Goal: Contribute content: Contribute content

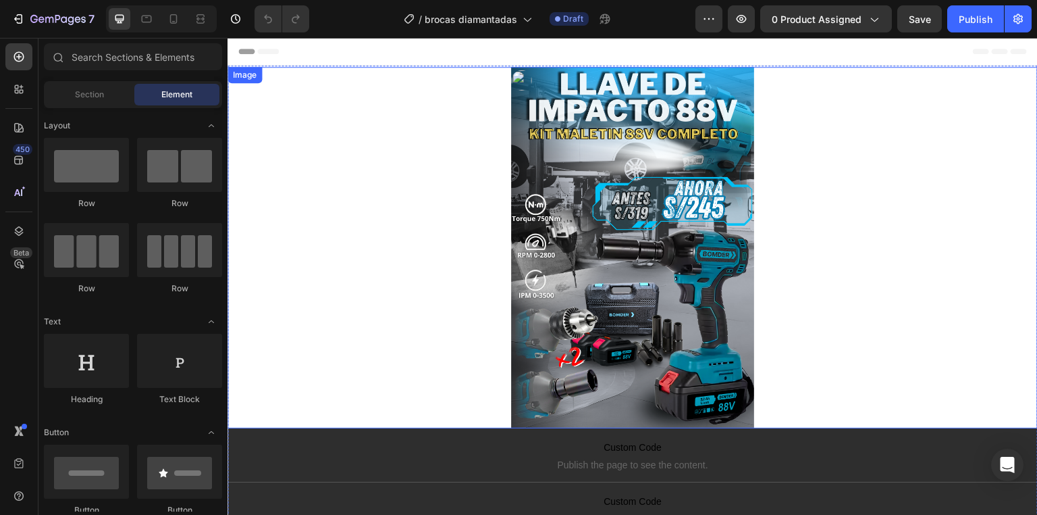
click at [648, 212] on img at bounding box center [632, 247] width 243 height 361
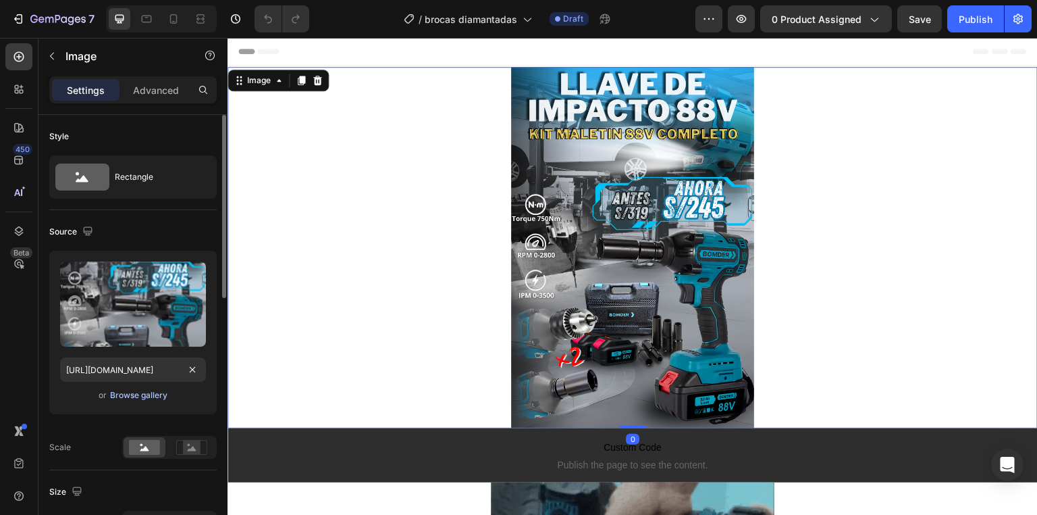
click at [144, 392] on div "Browse gallery" at bounding box center [138, 395] width 57 height 12
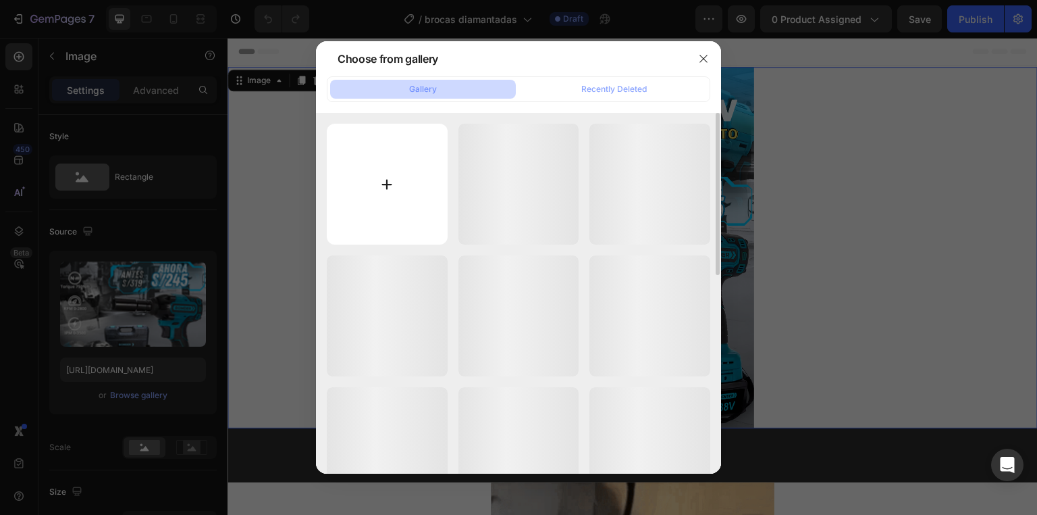
click at [367, 211] on input "file" at bounding box center [387, 184] width 121 height 121
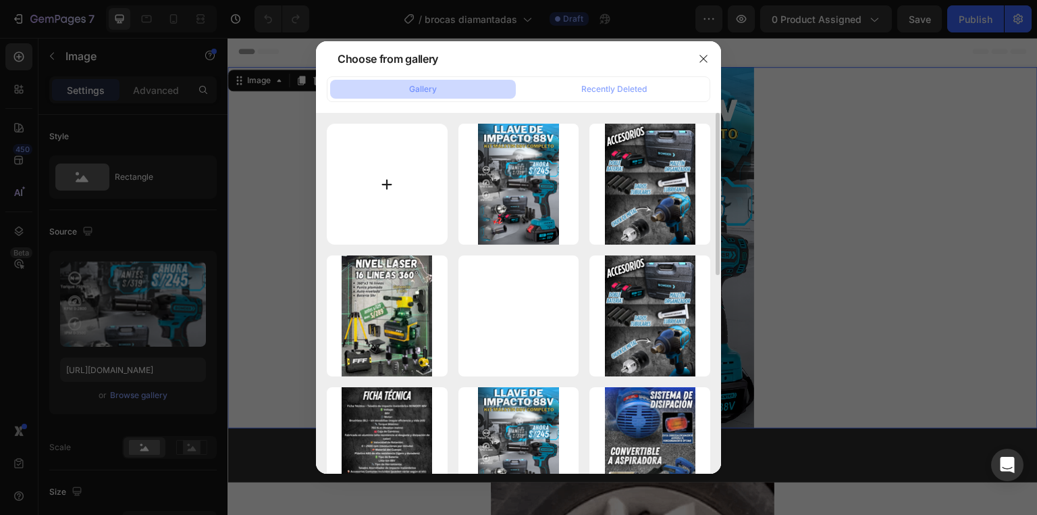
type input "C:\fakepath\1.webp"
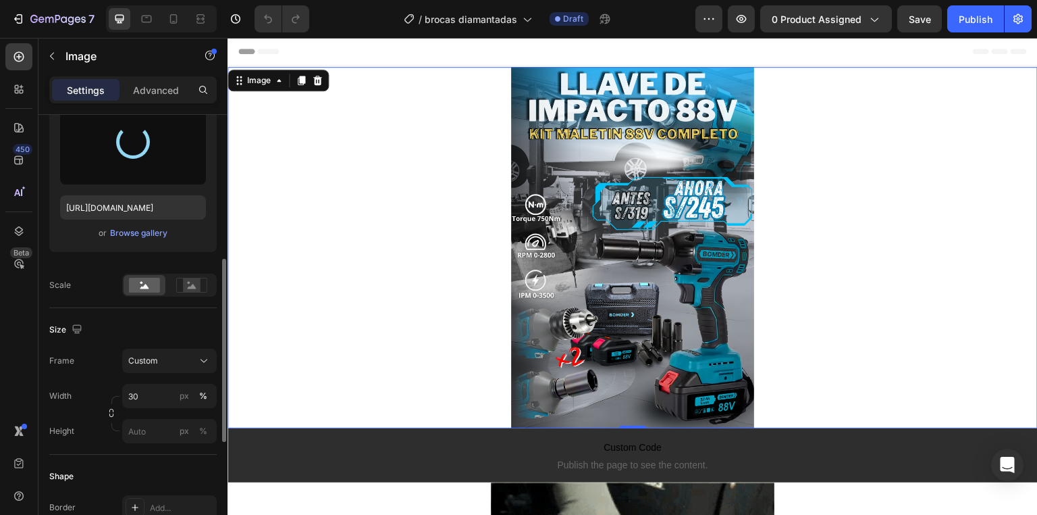
scroll to position [216, 0]
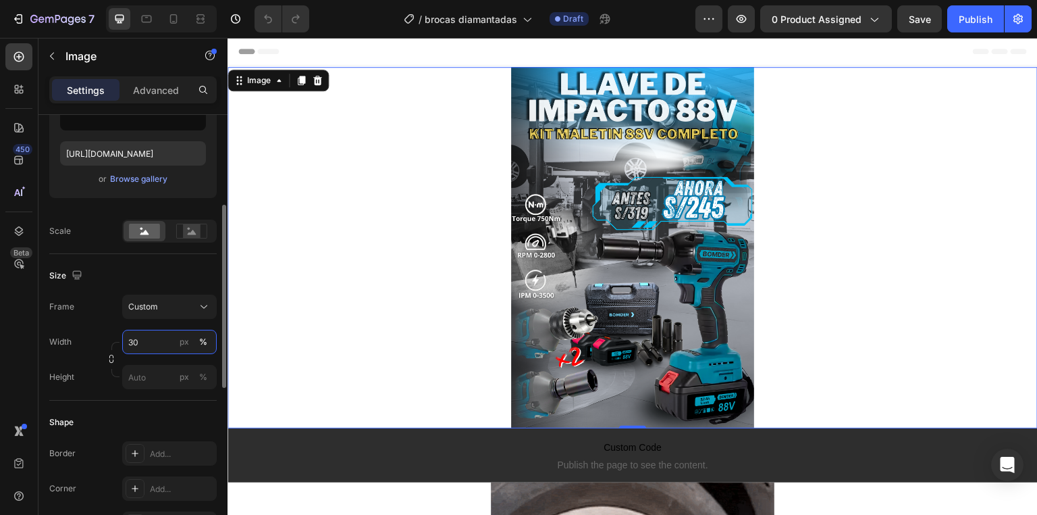
click at [150, 338] on input "30" at bounding box center [169, 342] width 95 height 24
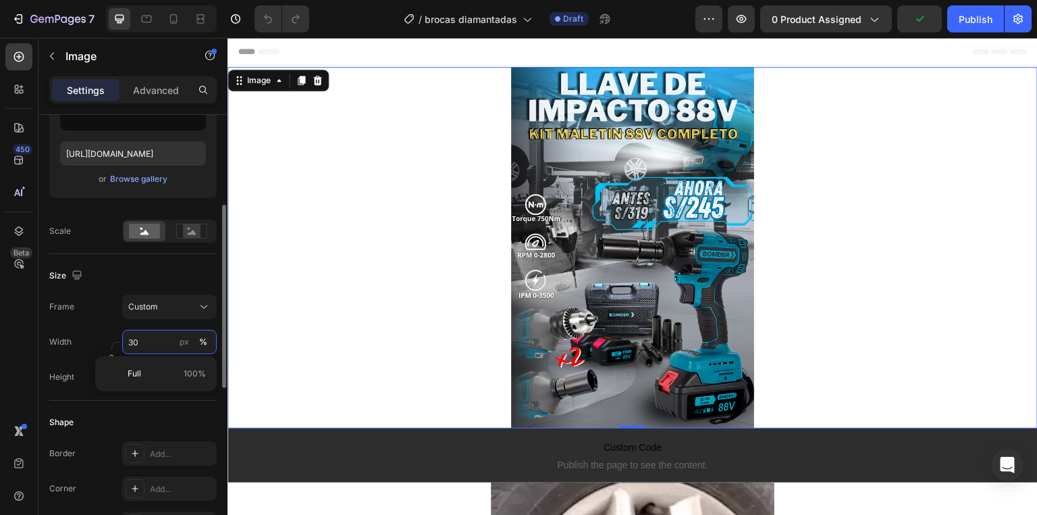
click at [155, 338] on input "30" at bounding box center [169, 342] width 95 height 24
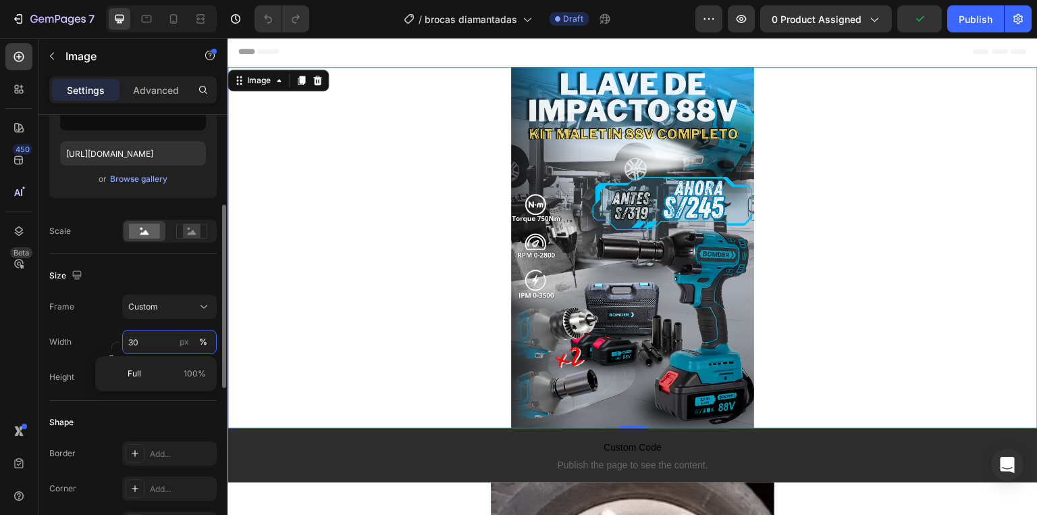
type input "[URL][DOMAIN_NAME]"
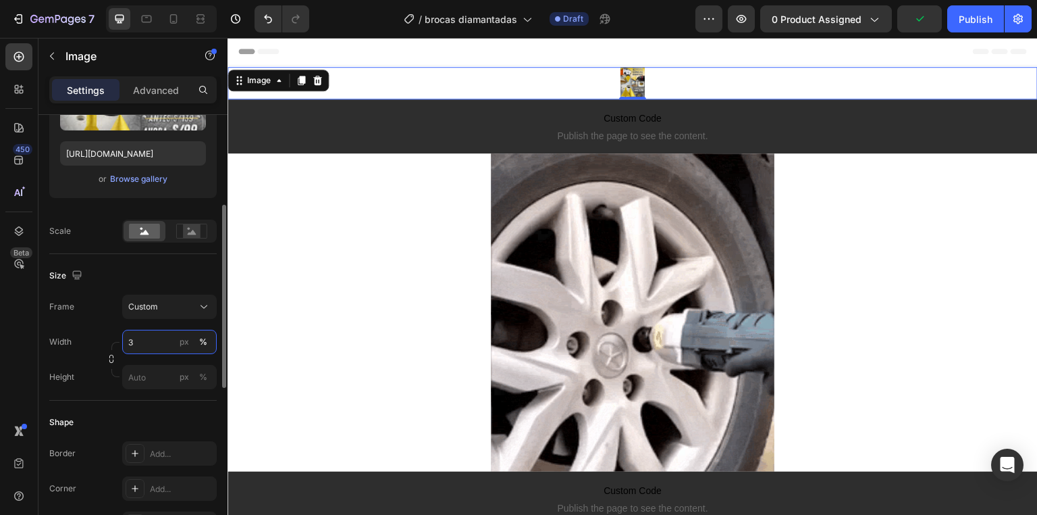
type input "35"
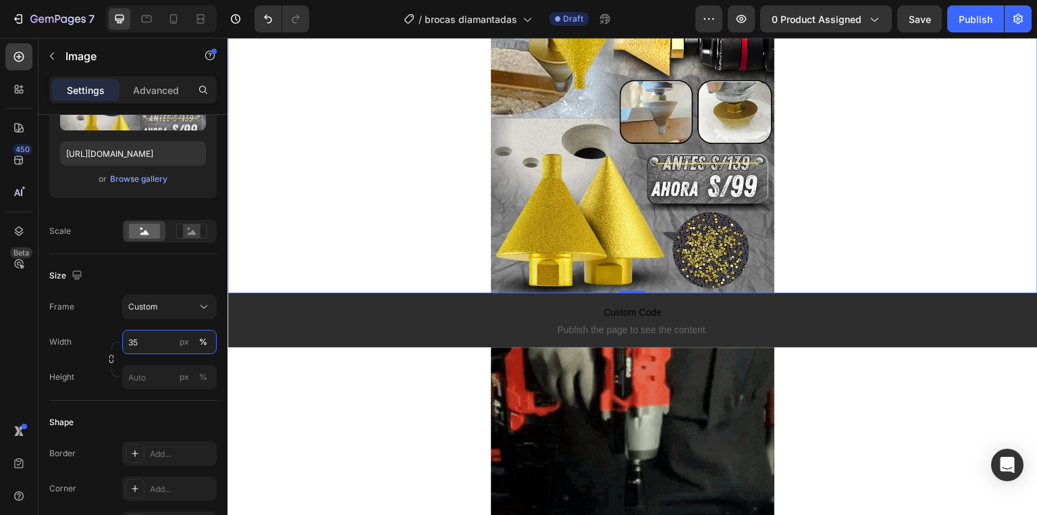
scroll to position [324, 0]
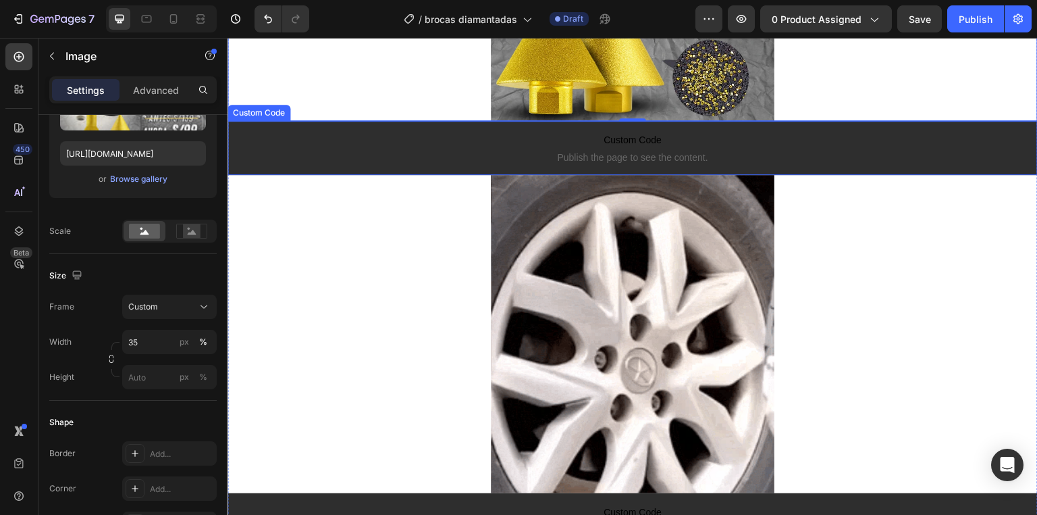
click at [654, 251] on img at bounding box center [633, 334] width 284 height 318
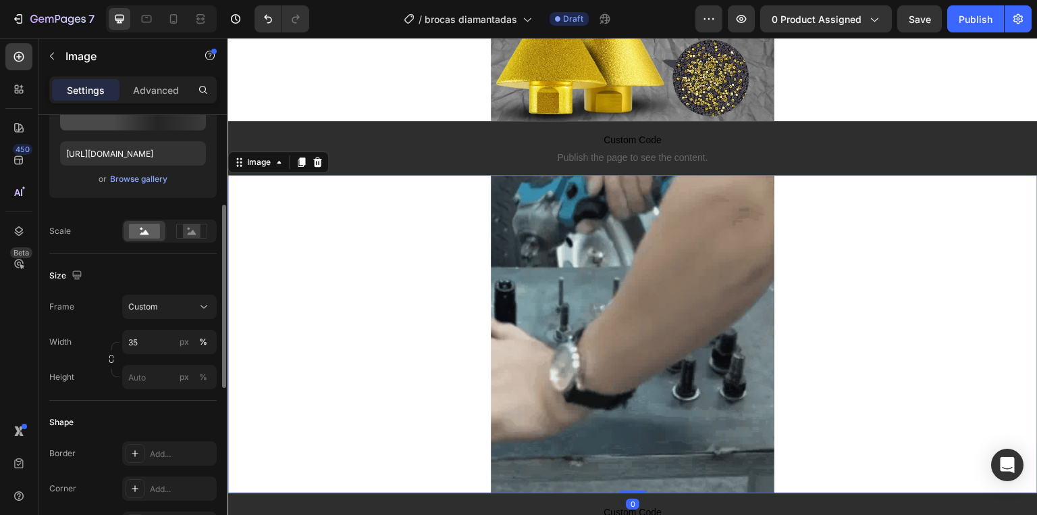
click at [133, 191] on div "Upload Image [URL][DOMAIN_NAME] or Browse gallery" at bounding box center [132, 115] width 167 height 163
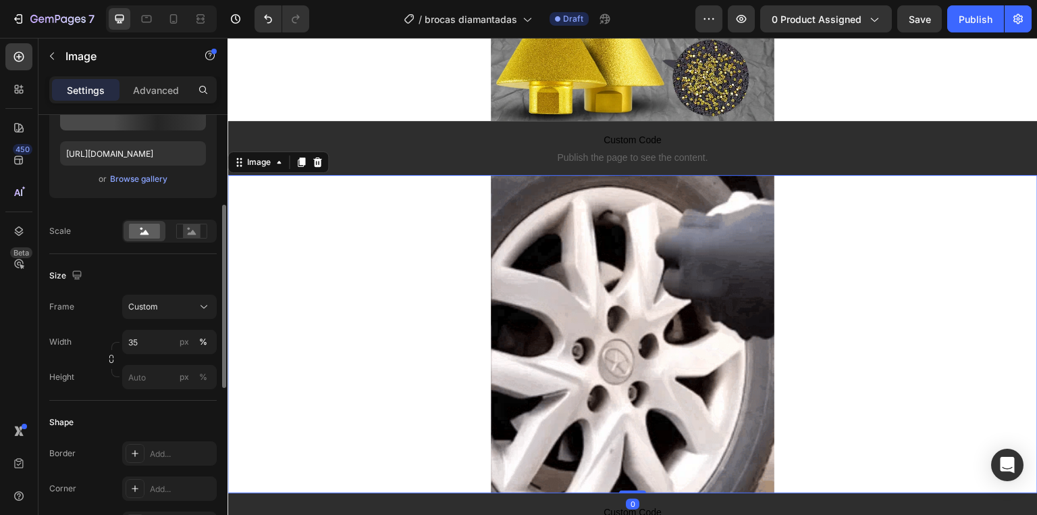
drag, startPoint x: 134, startPoint y: 186, endPoint x: 191, endPoint y: 170, distance: 59.6
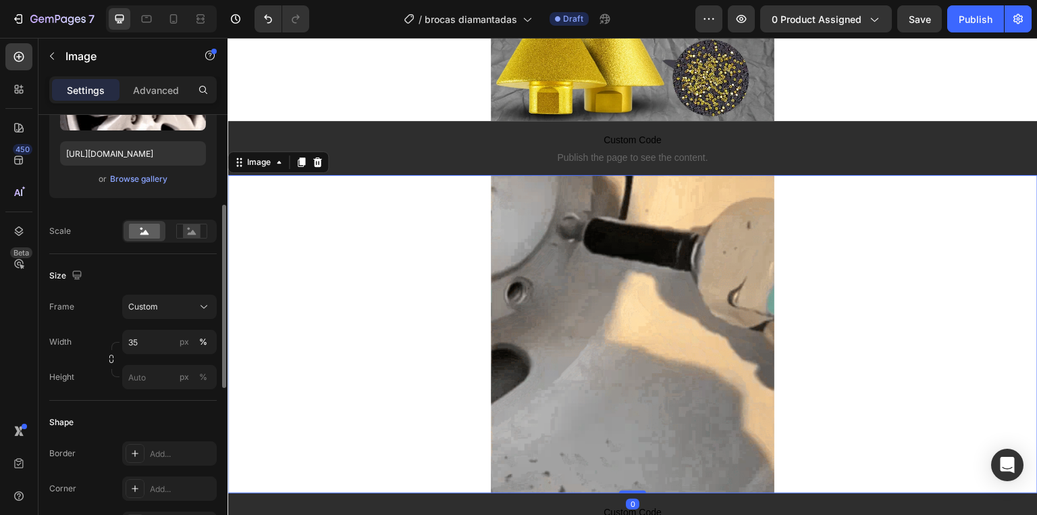
click at [133, 185] on div "or Browse gallery" at bounding box center [133, 179] width 146 height 16
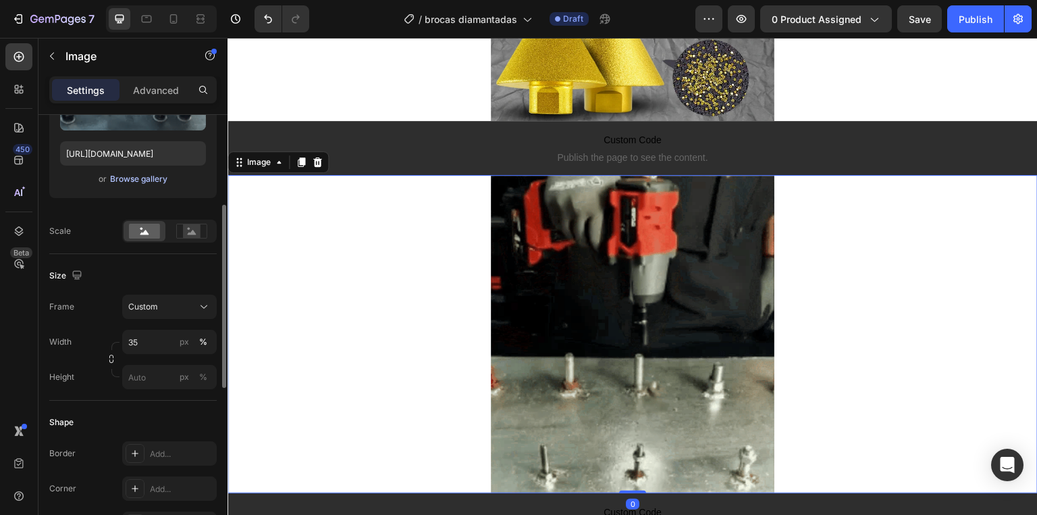
click at [134, 178] on div "Browse gallery" at bounding box center [138, 179] width 57 height 12
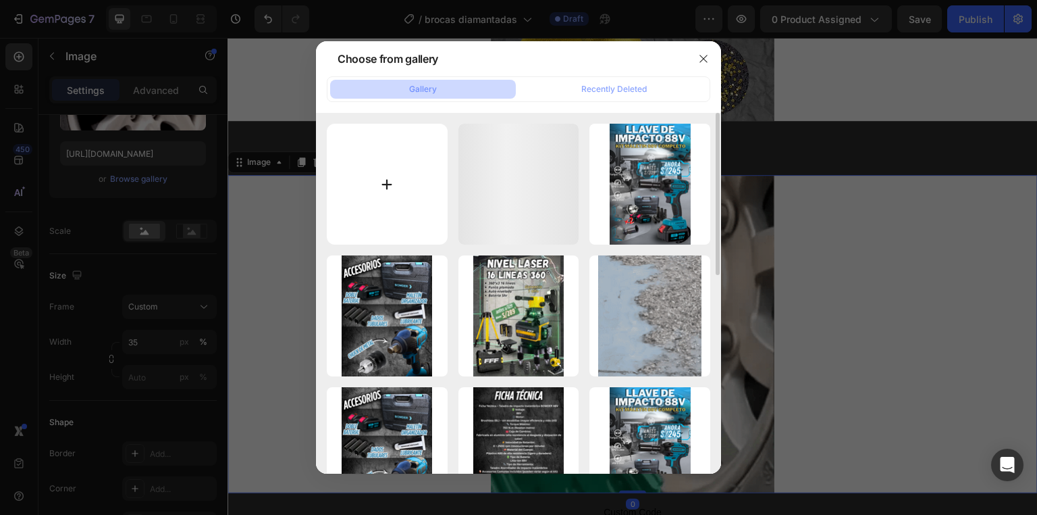
click at [376, 133] on input "file" at bounding box center [387, 184] width 121 height 121
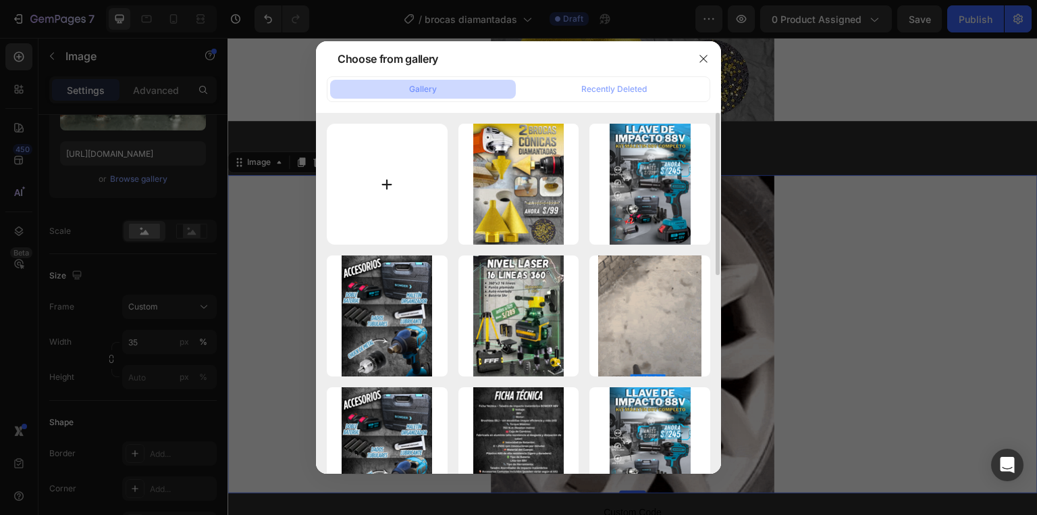
type input "C:\fakepath\2.webp"
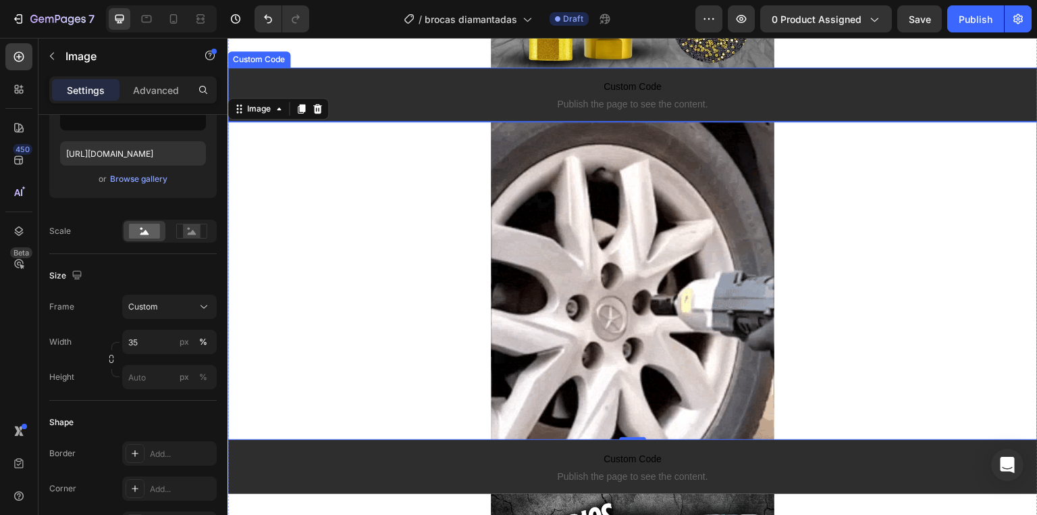
scroll to position [0, 0]
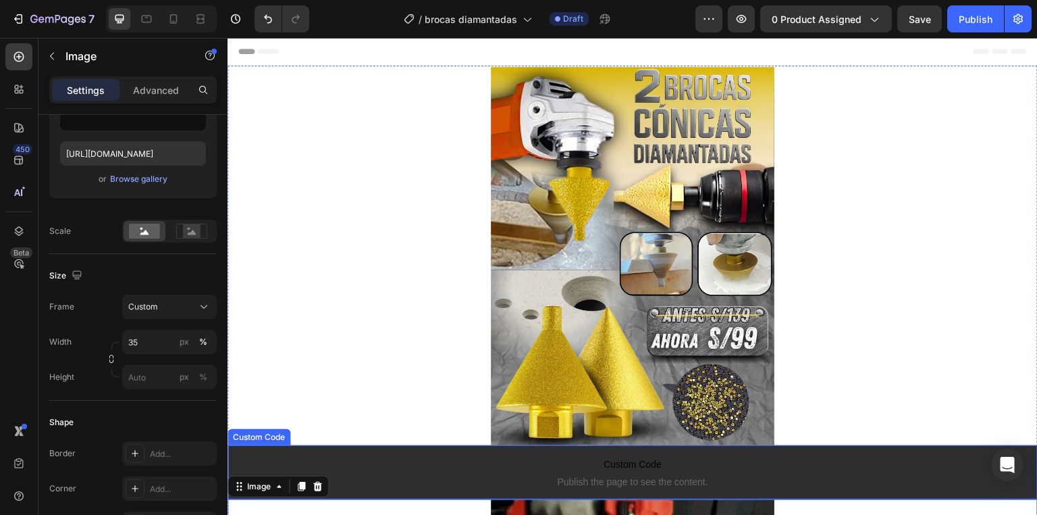
type input "[URL][DOMAIN_NAME]"
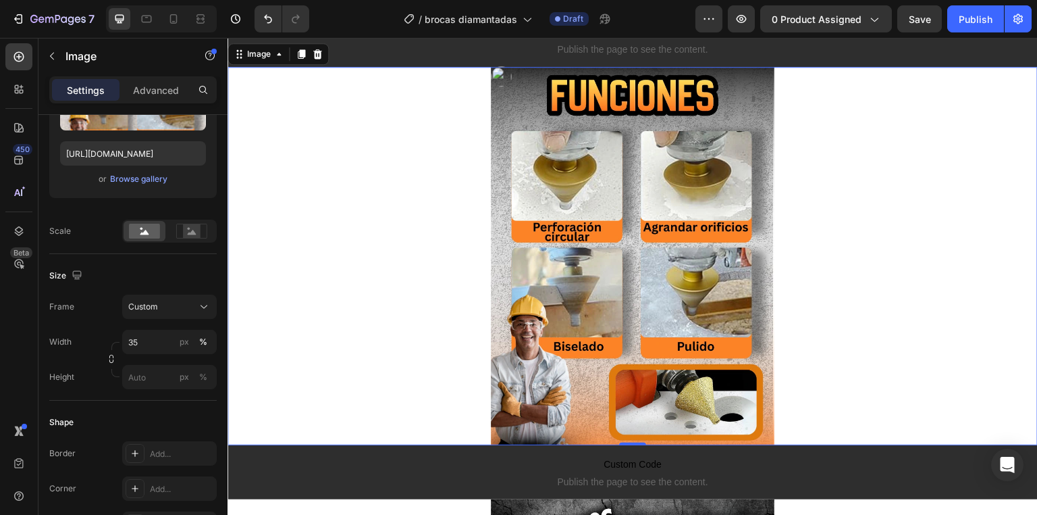
scroll to position [756, 0]
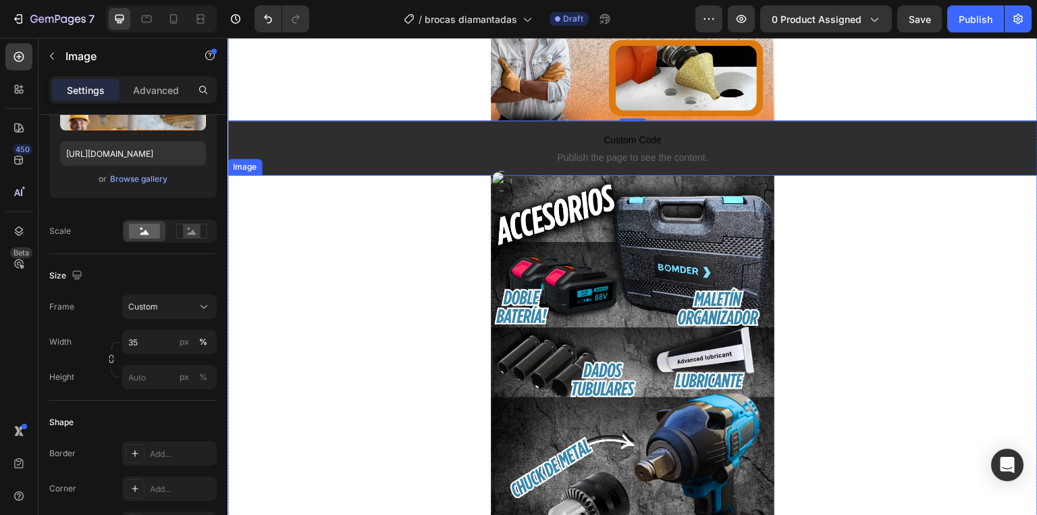
click at [703, 236] on img at bounding box center [633, 364] width 284 height 378
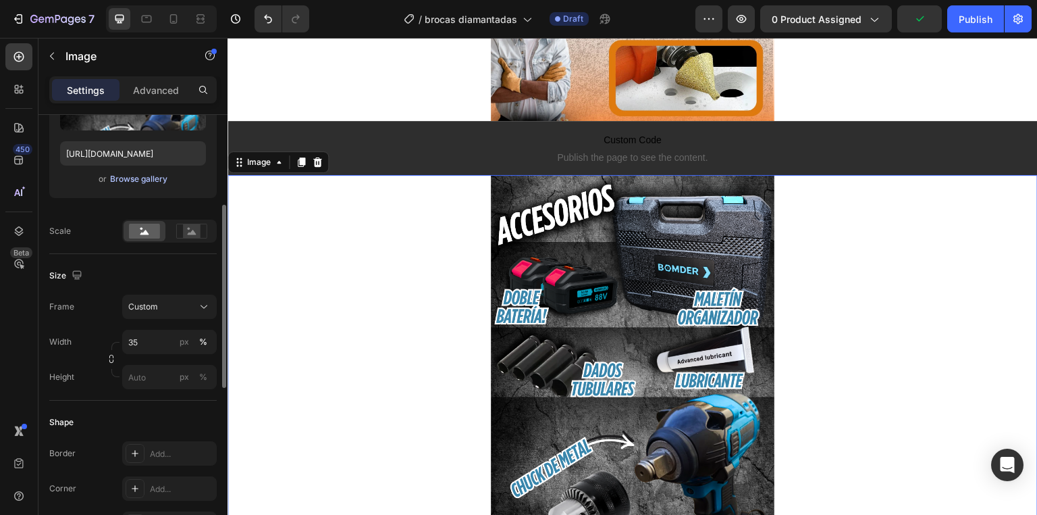
click at [153, 172] on button "Browse gallery" at bounding box center [138, 179] width 59 height 14
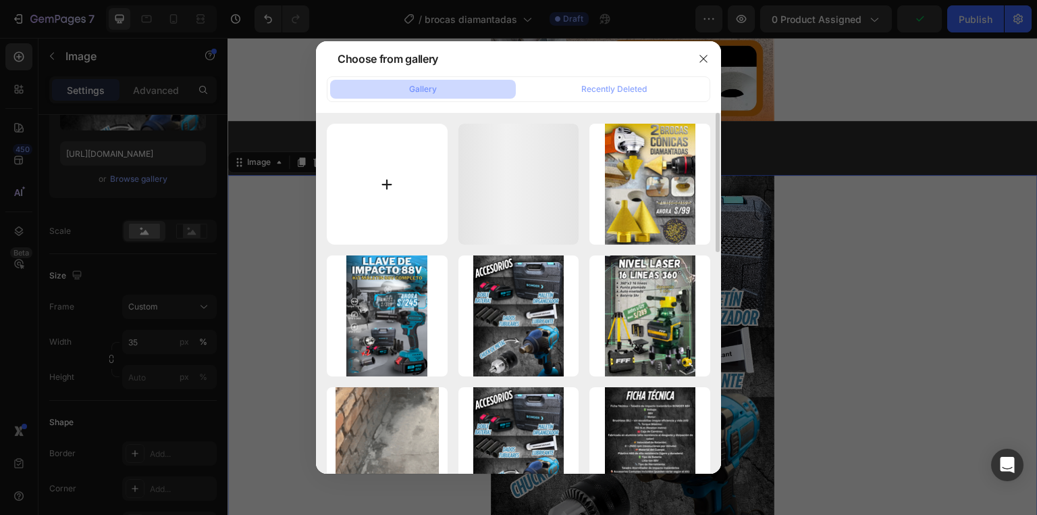
click at [343, 149] on input "file" at bounding box center [387, 184] width 121 height 121
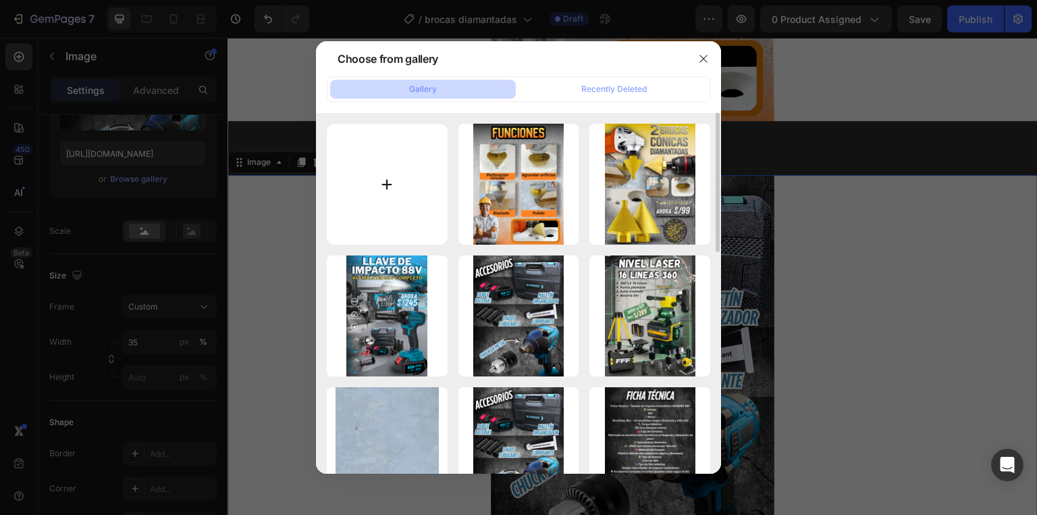
type input "C:\fakepath\3.webp"
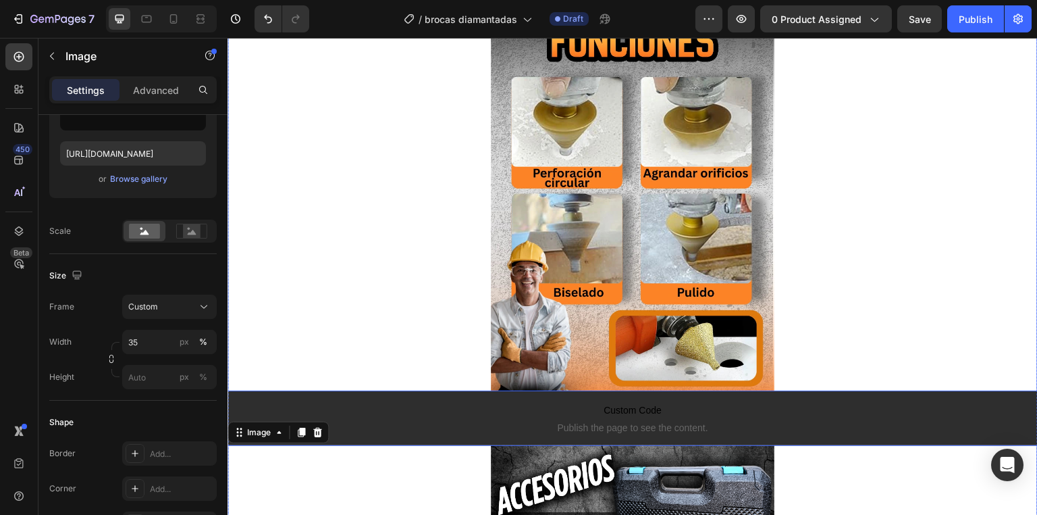
type input "[URL][DOMAIN_NAME]"
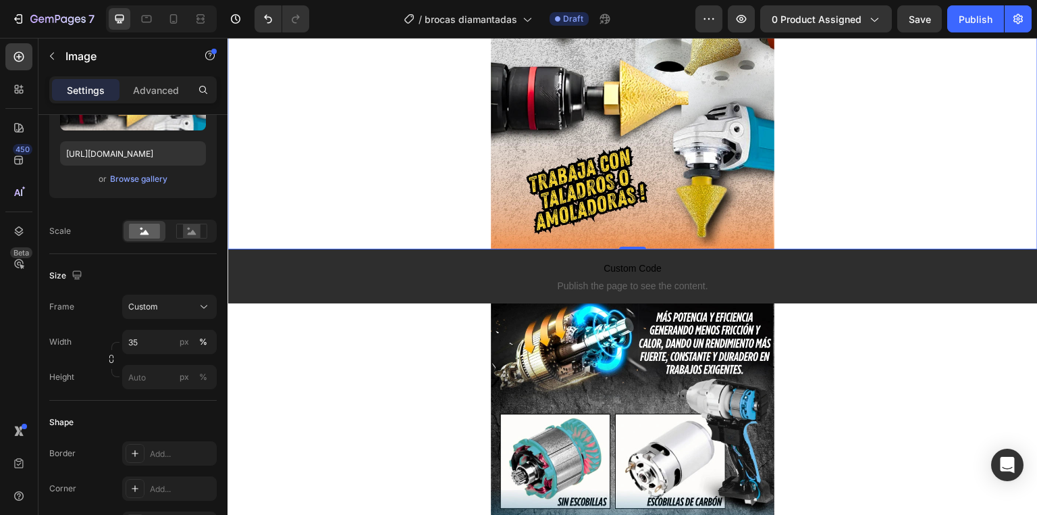
scroll to position [1081, 0]
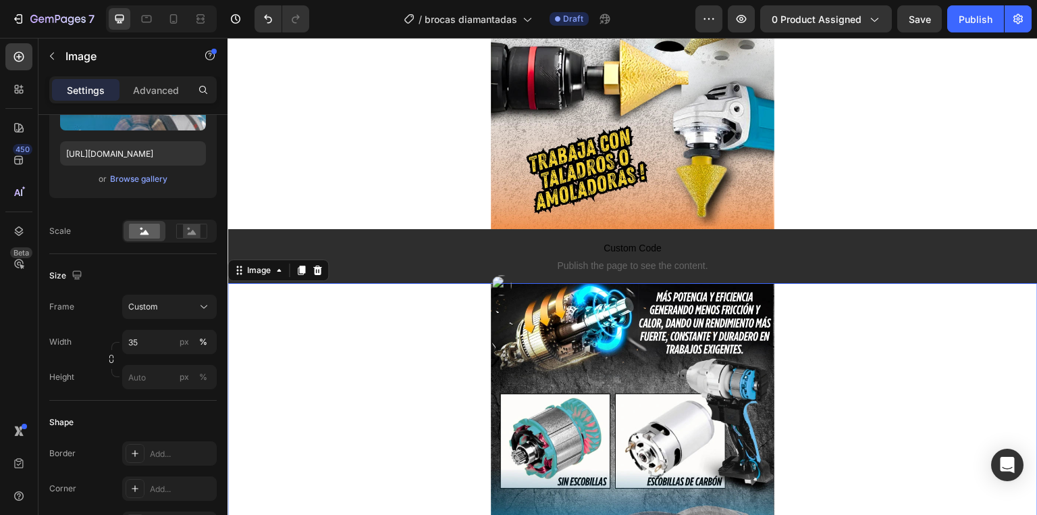
click at [573, 338] on img at bounding box center [633, 472] width 284 height 378
click at [151, 186] on div "Upload Image [URL][DOMAIN_NAME] or Browse gallery" at bounding box center [132, 115] width 167 height 163
click at [149, 179] on div "Browse gallery" at bounding box center [138, 179] width 57 height 12
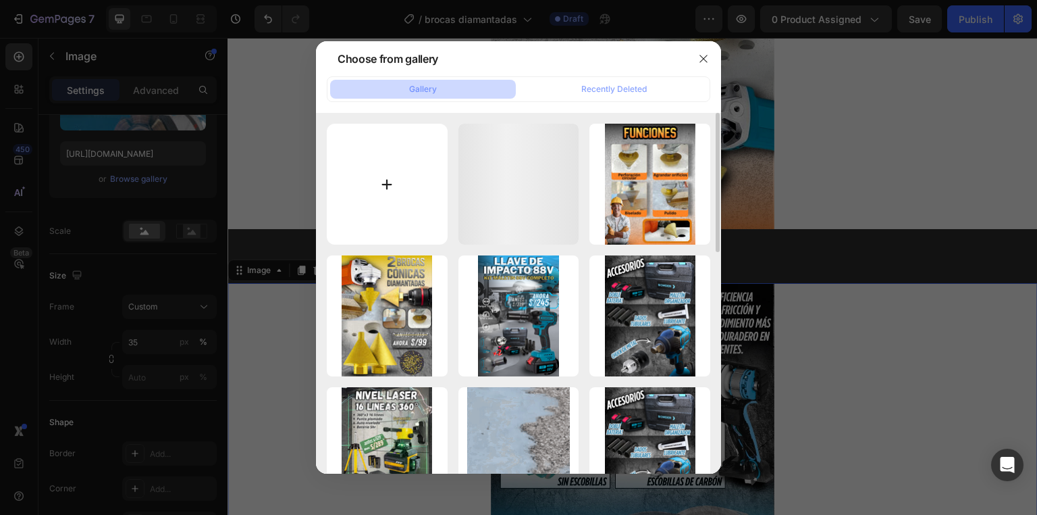
click at [413, 159] on input "file" at bounding box center [387, 184] width 121 height 121
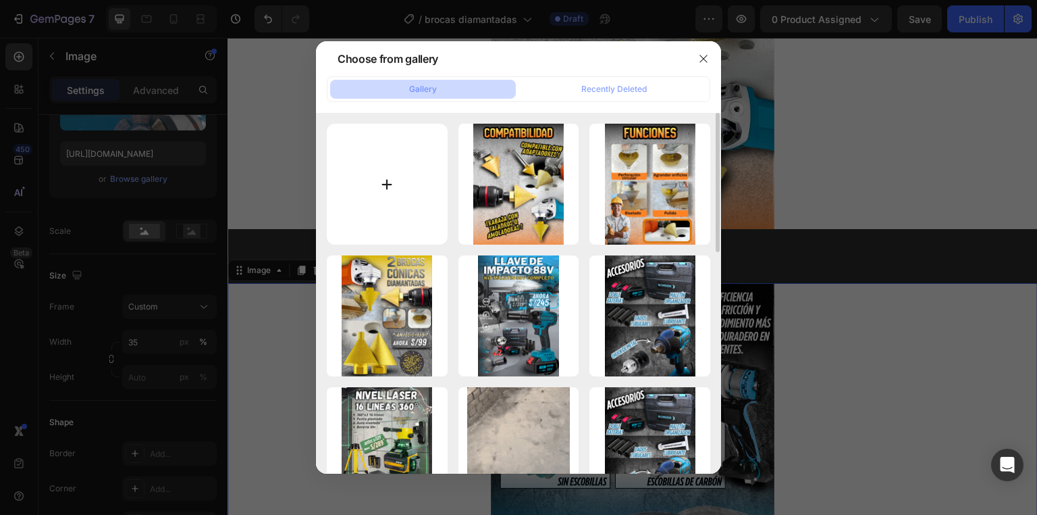
type input "C:\fakepath\4.webp"
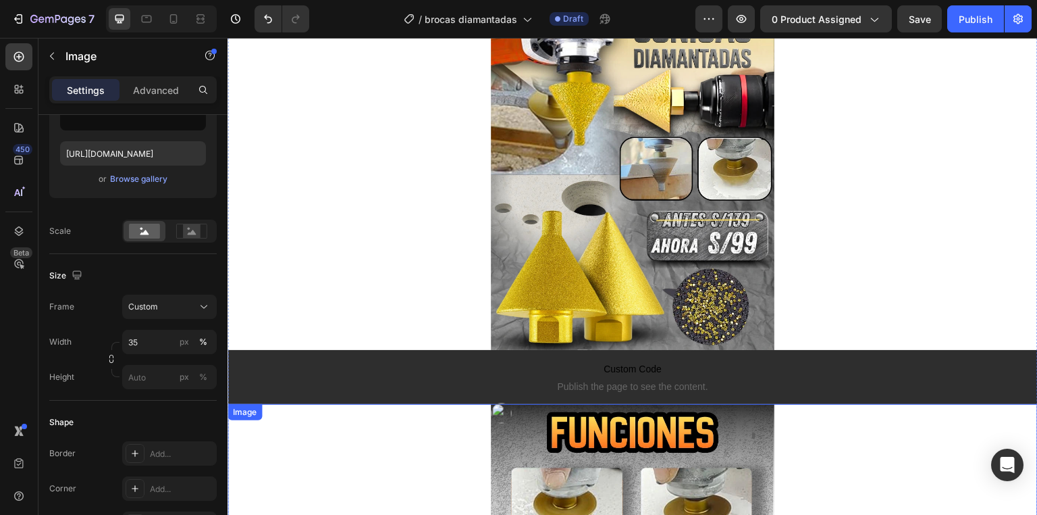
scroll to position [0, 0]
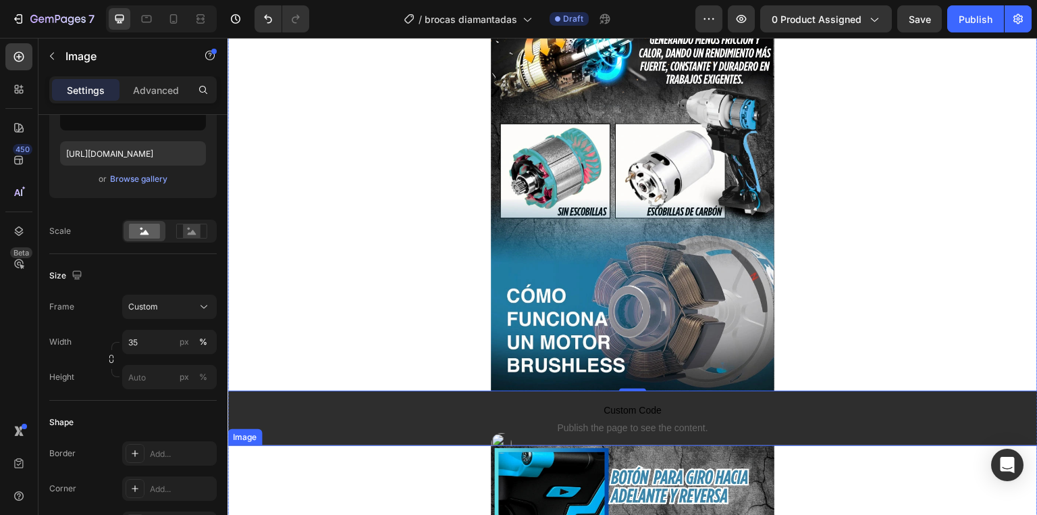
type input "[URL][DOMAIN_NAME]"
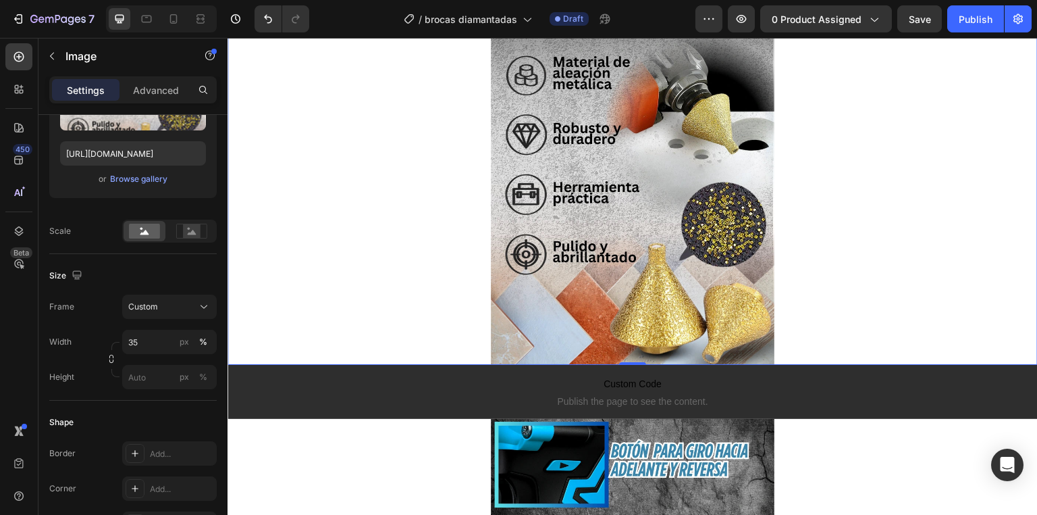
scroll to position [1621, 0]
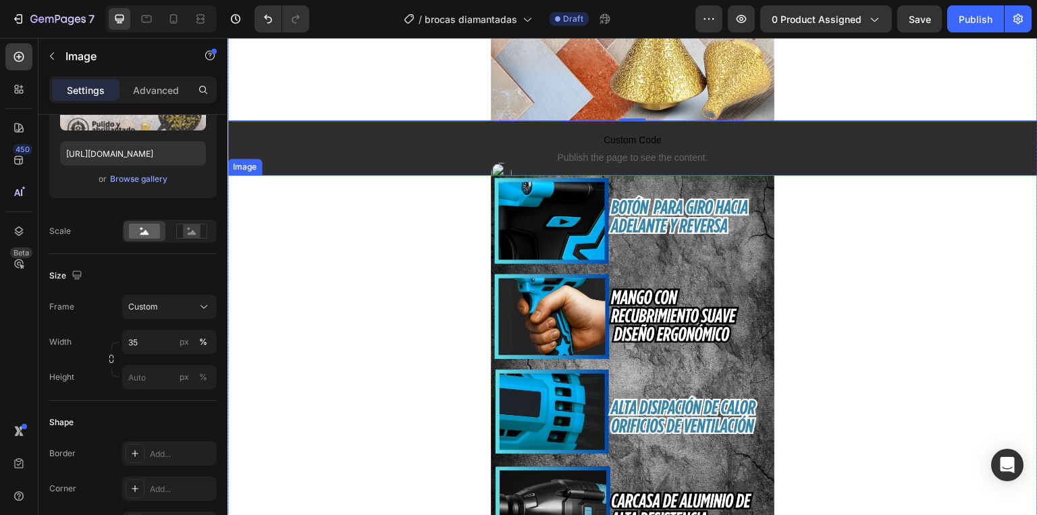
click at [654, 257] on img at bounding box center [633, 364] width 284 height 378
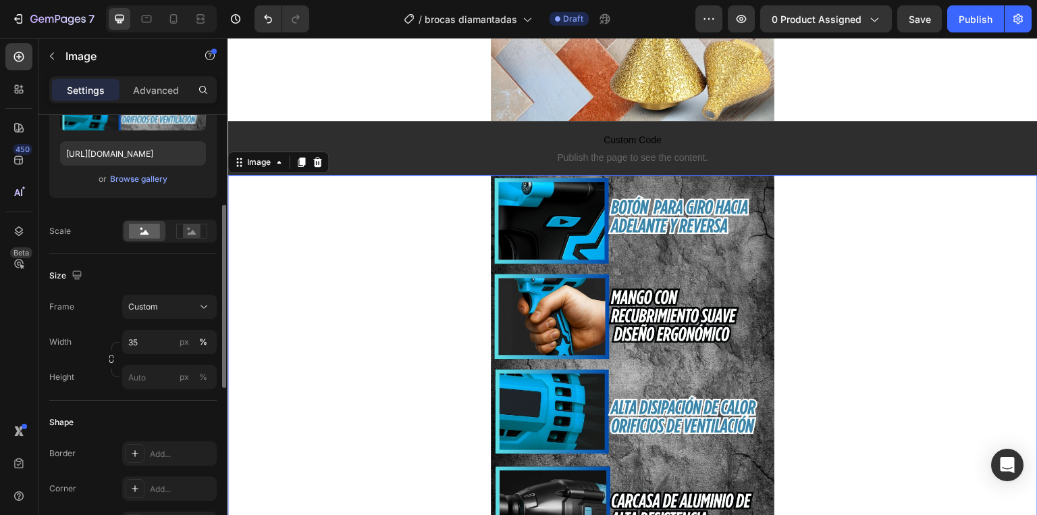
click at [99, 177] on div "or Browse gallery" at bounding box center [133, 179] width 146 height 16
click at [120, 176] on div "Browse gallery" at bounding box center [138, 179] width 57 height 12
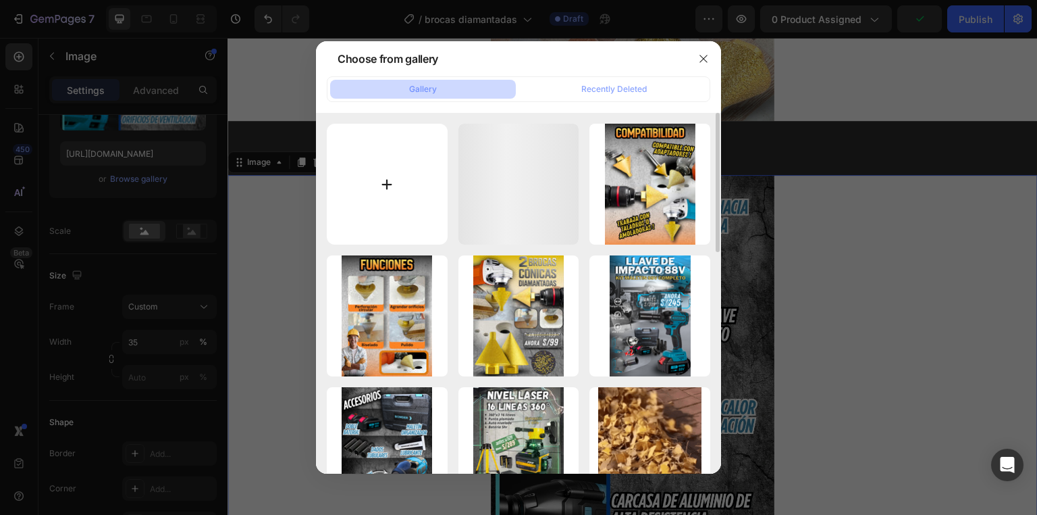
click at [390, 135] on input "file" at bounding box center [387, 184] width 121 height 121
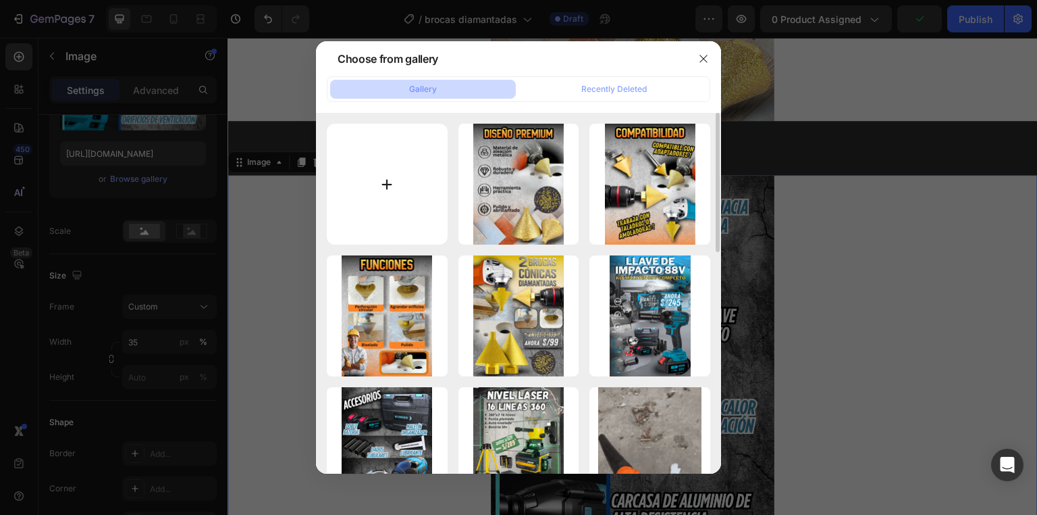
type input "C:\fakepath\5.webp"
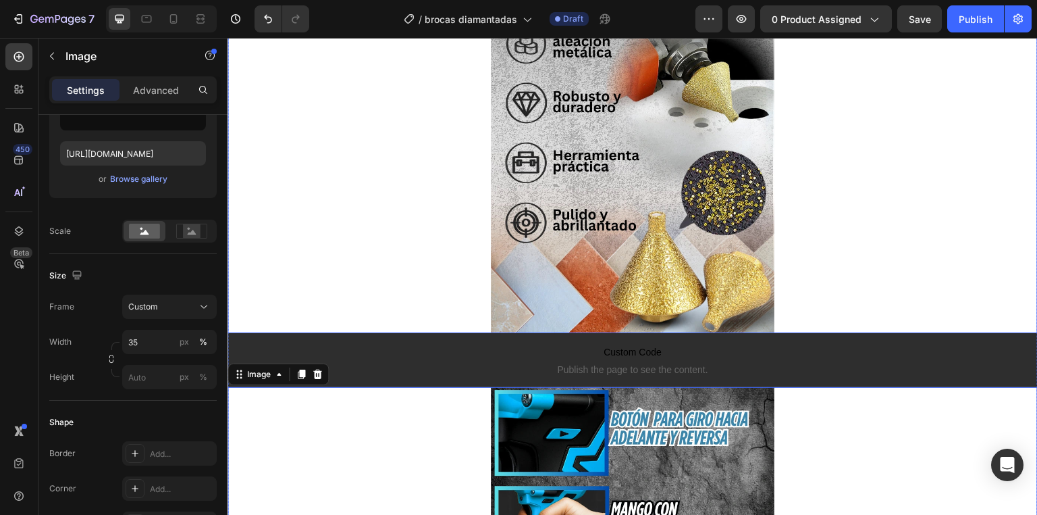
scroll to position [1567, 0]
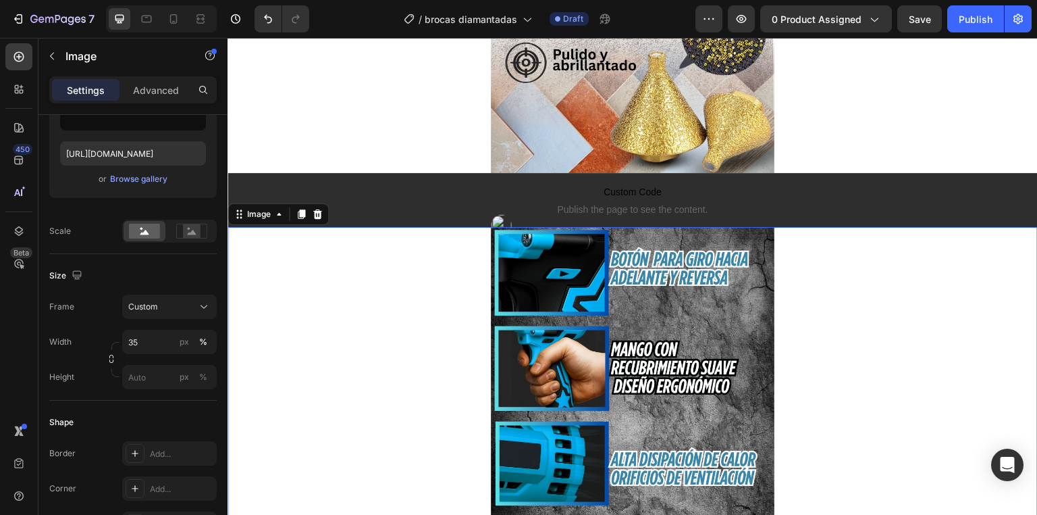
type input "[URL][DOMAIN_NAME]"
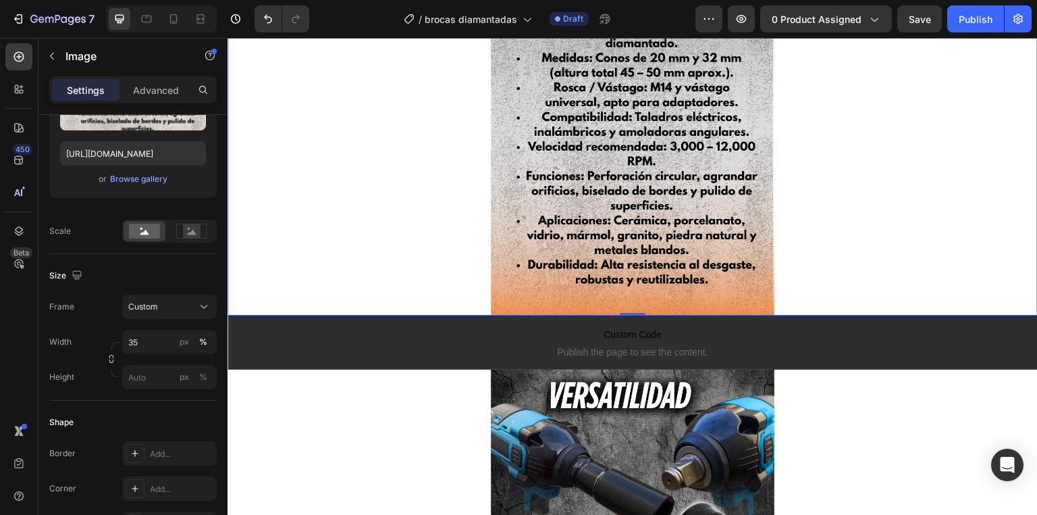
scroll to position [1999, 0]
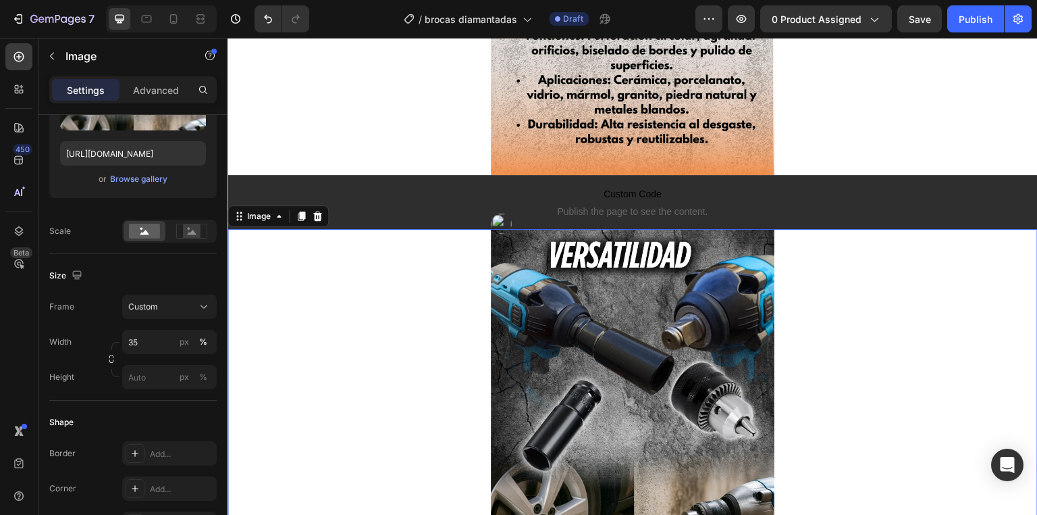
click at [683, 258] on img at bounding box center [633, 418] width 284 height 378
drag, startPoint x: 322, startPoint y: 197, endPoint x: 360, endPoint y: 211, distance: 40.4
click at [321, 208] on div at bounding box center [317, 216] width 16 height 16
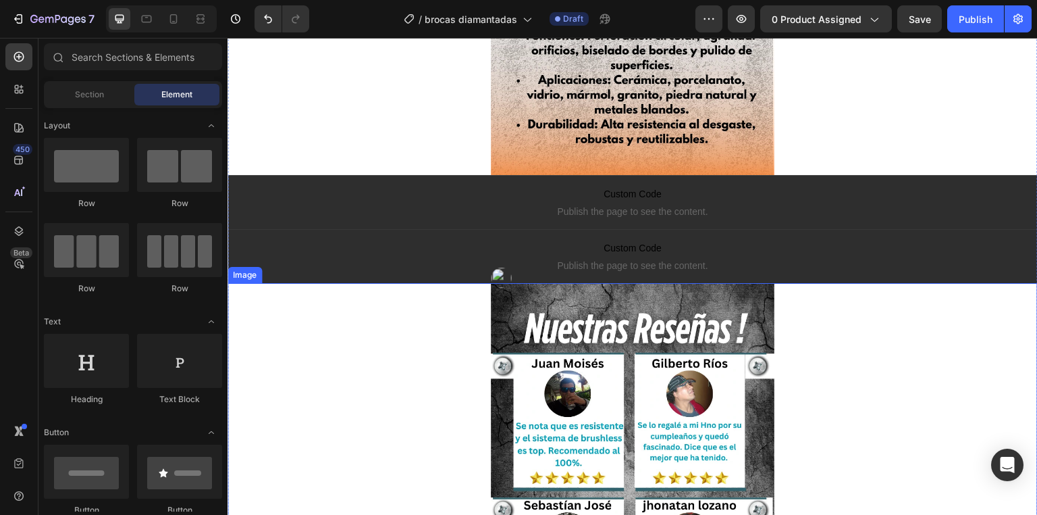
click at [538, 263] on p "Custom Code Publish the page to see the content." at bounding box center [633, 256] width 810 height 54
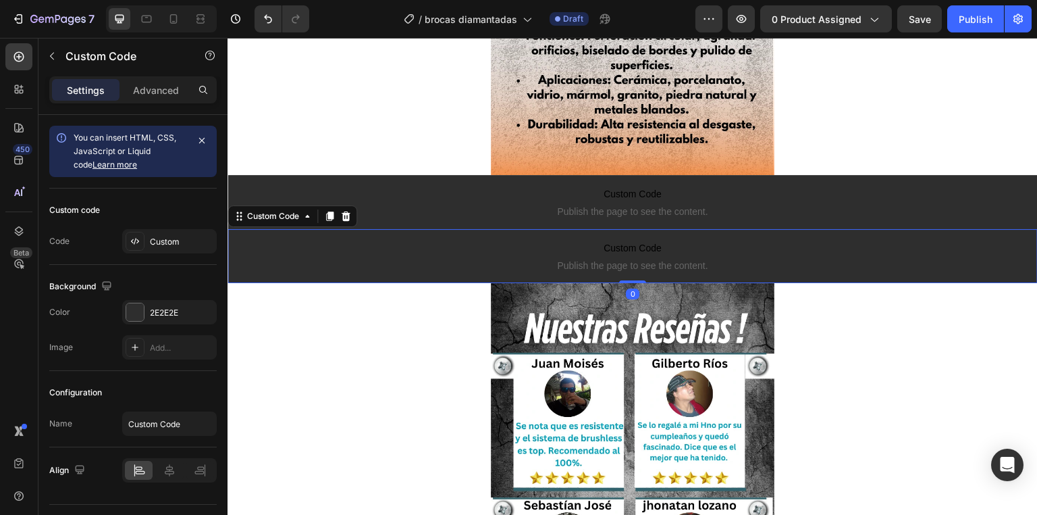
click at [350, 211] on icon at bounding box center [345, 216] width 11 height 11
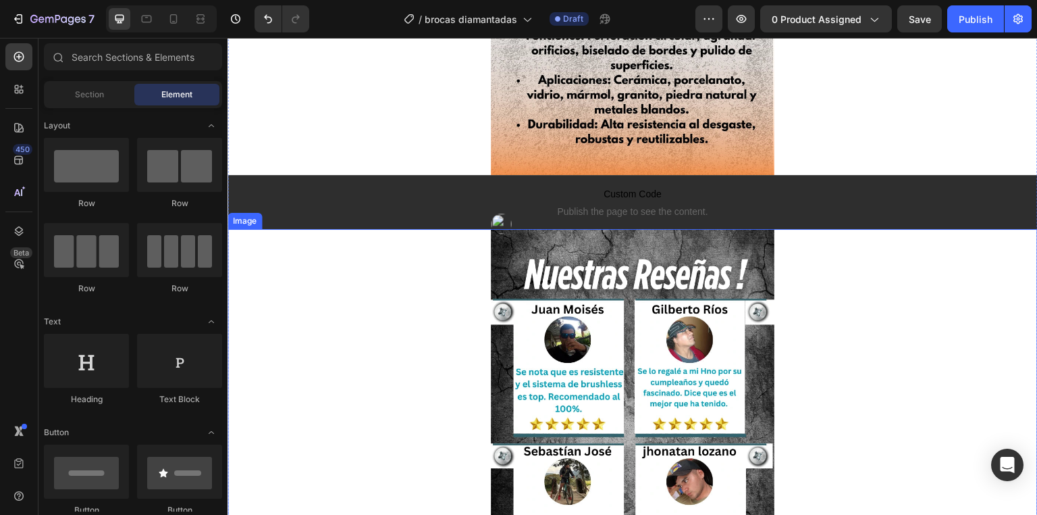
click at [502, 252] on img at bounding box center [633, 418] width 284 height 378
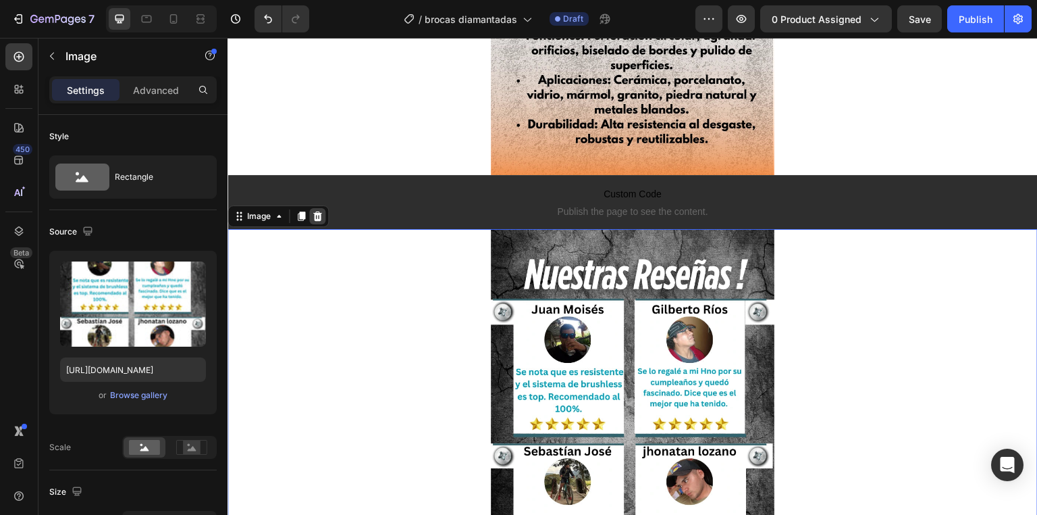
click at [323, 208] on div at bounding box center [317, 216] width 16 height 16
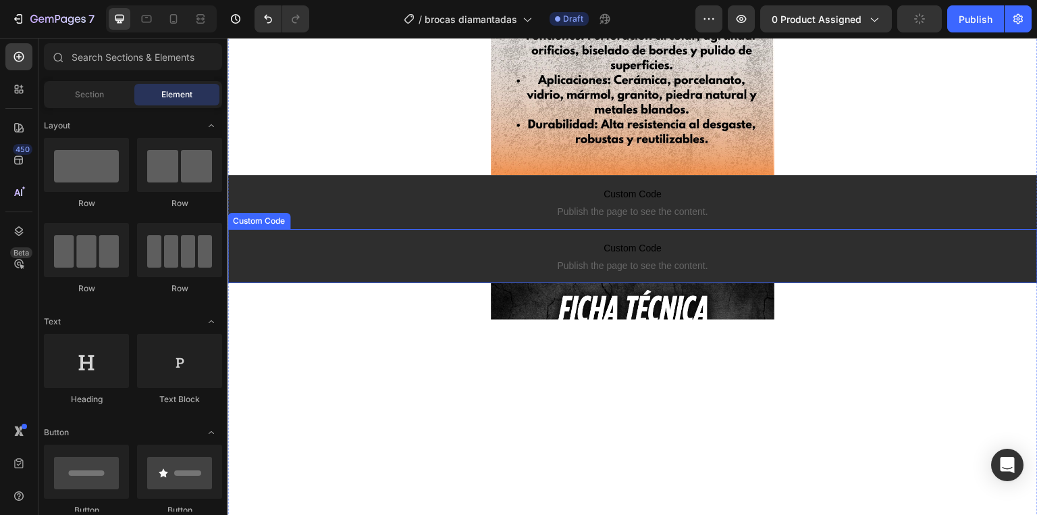
click at [546, 259] on span "Publish the page to see the content." at bounding box center [633, 266] width 810 height 14
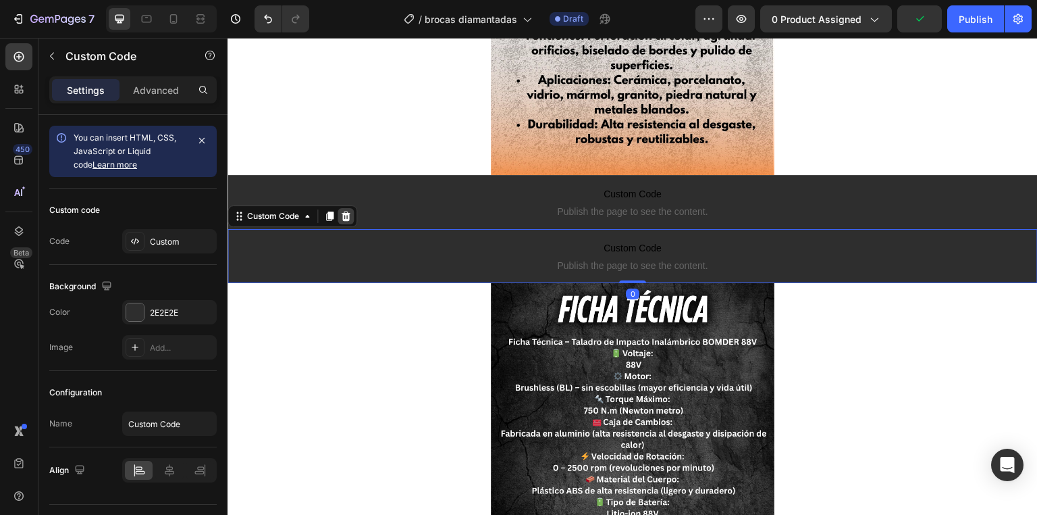
click at [346, 208] on div at bounding box center [346, 216] width 16 height 16
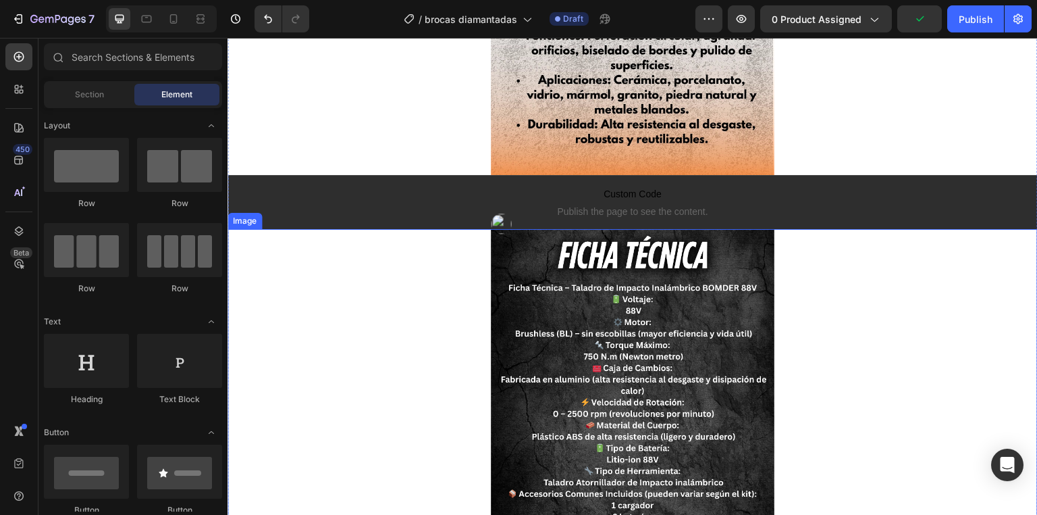
click at [496, 266] on img at bounding box center [633, 418] width 284 height 378
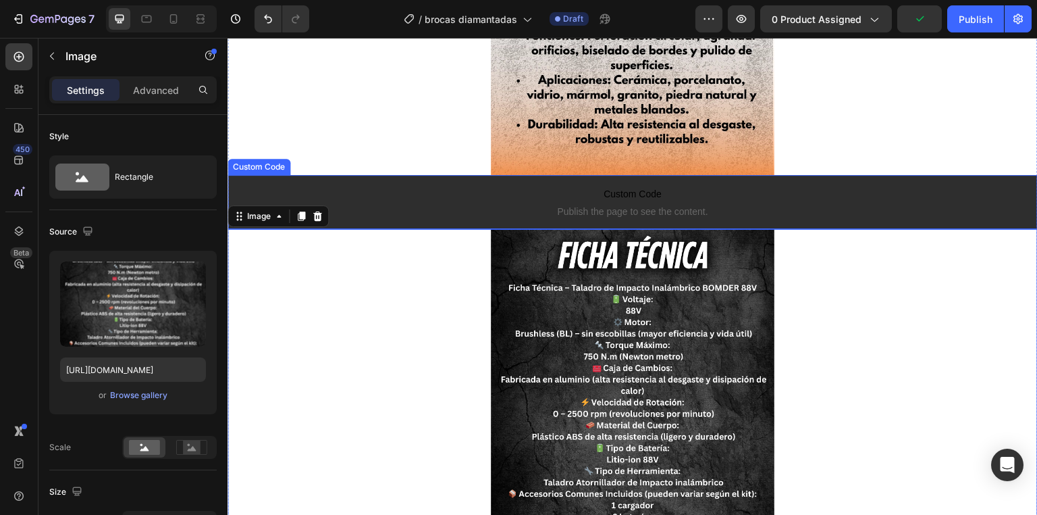
click at [321, 208] on div at bounding box center [317, 216] width 16 height 16
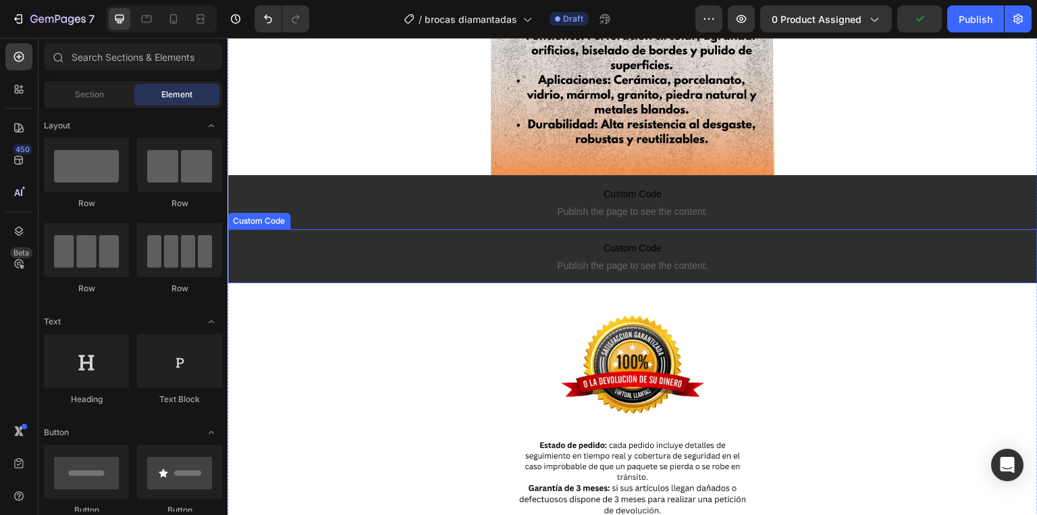
click at [460, 238] on p "Custom Code Publish the page to see the content." at bounding box center [633, 256] width 810 height 54
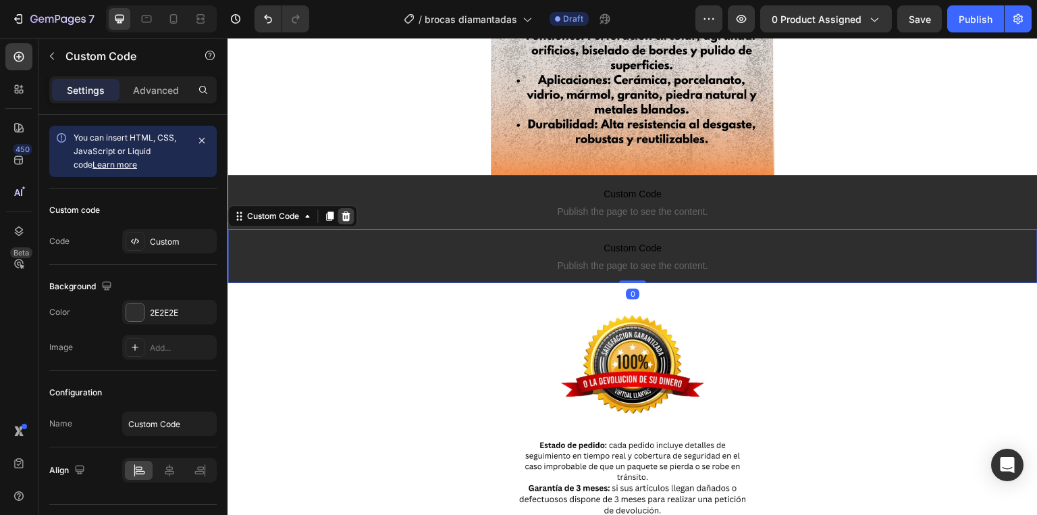
click at [347, 211] on icon at bounding box center [345, 216] width 11 height 11
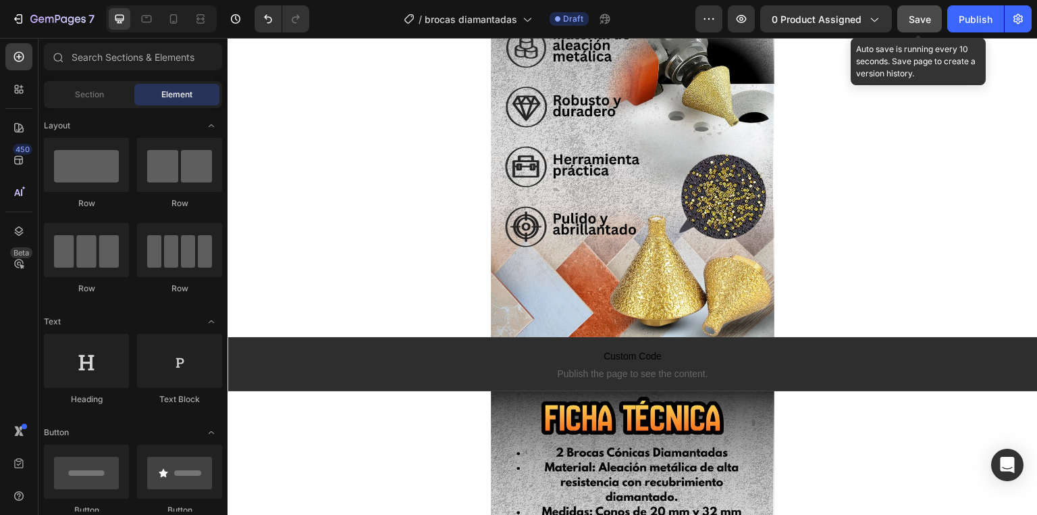
click at [904, 22] on button "Save" at bounding box center [920, 18] width 45 height 27
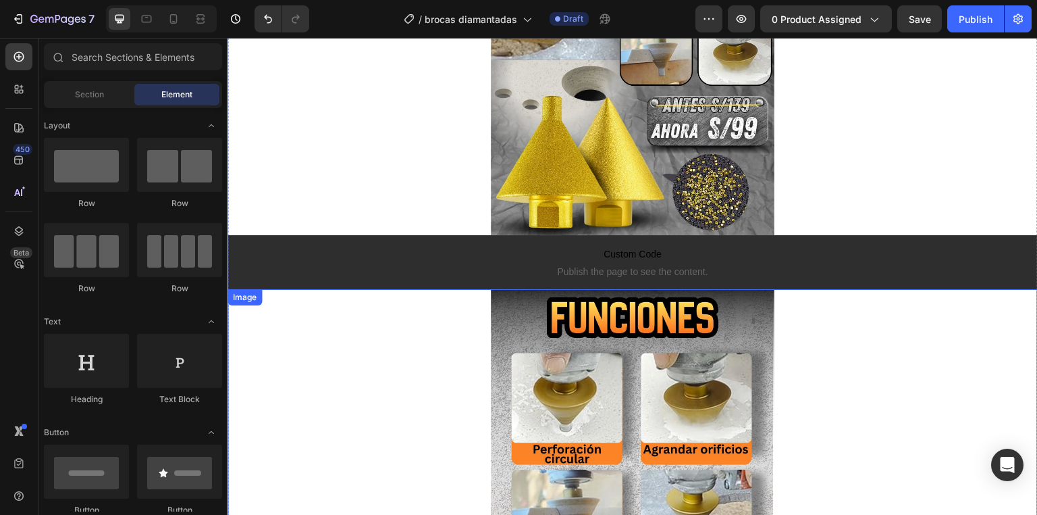
scroll to position [0, 0]
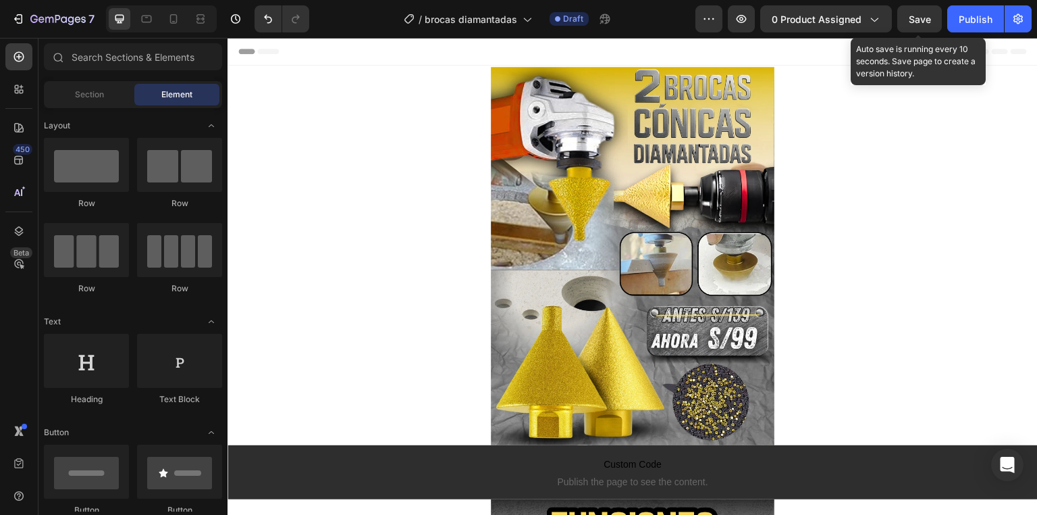
drag, startPoint x: 918, startPoint y: 14, endPoint x: 871, endPoint y: 38, distance: 52.9
click at [918, 14] on span "Save" at bounding box center [920, 19] width 22 height 11
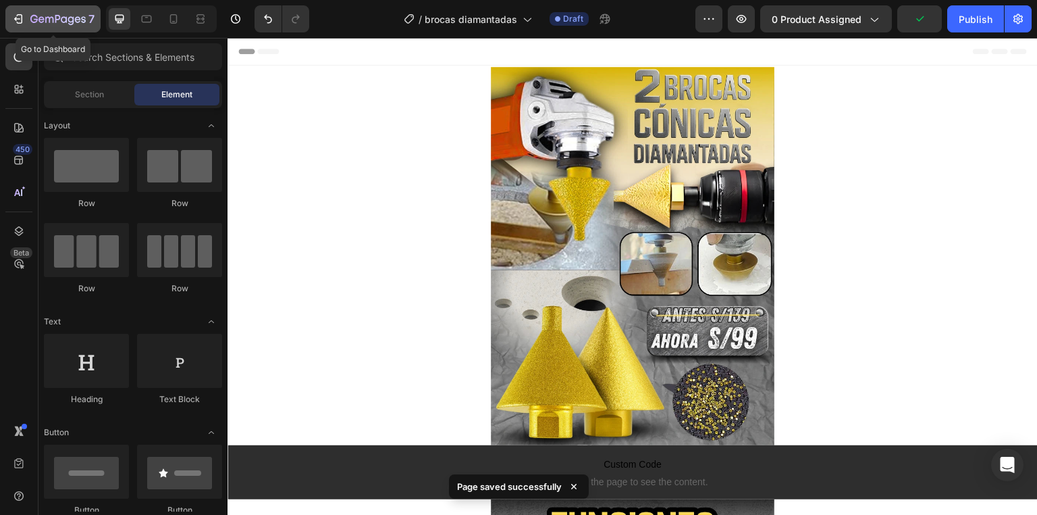
click at [75, 24] on icon "button" at bounding box center [57, 19] width 55 height 11
